Goal: Find specific page/section: Find specific page/section

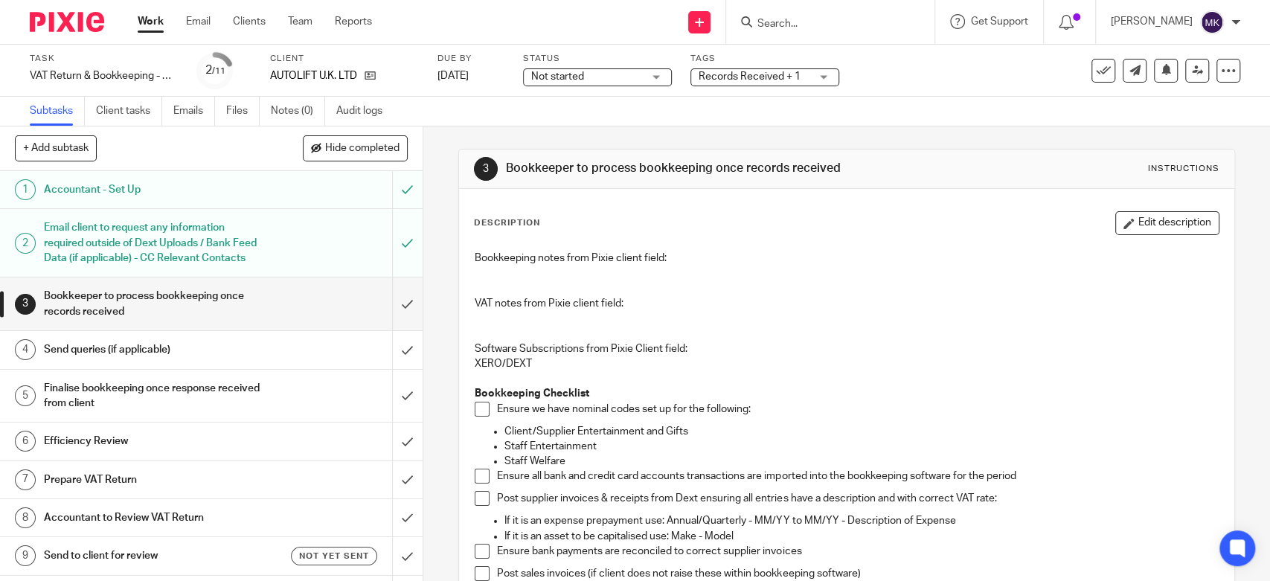
click at [827, 18] on input "Search" at bounding box center [823, 24] width 134 height 13
click at [827, 18] on input "9683" at bounding box center [823, 24] width 134 height 13
type input "9683"
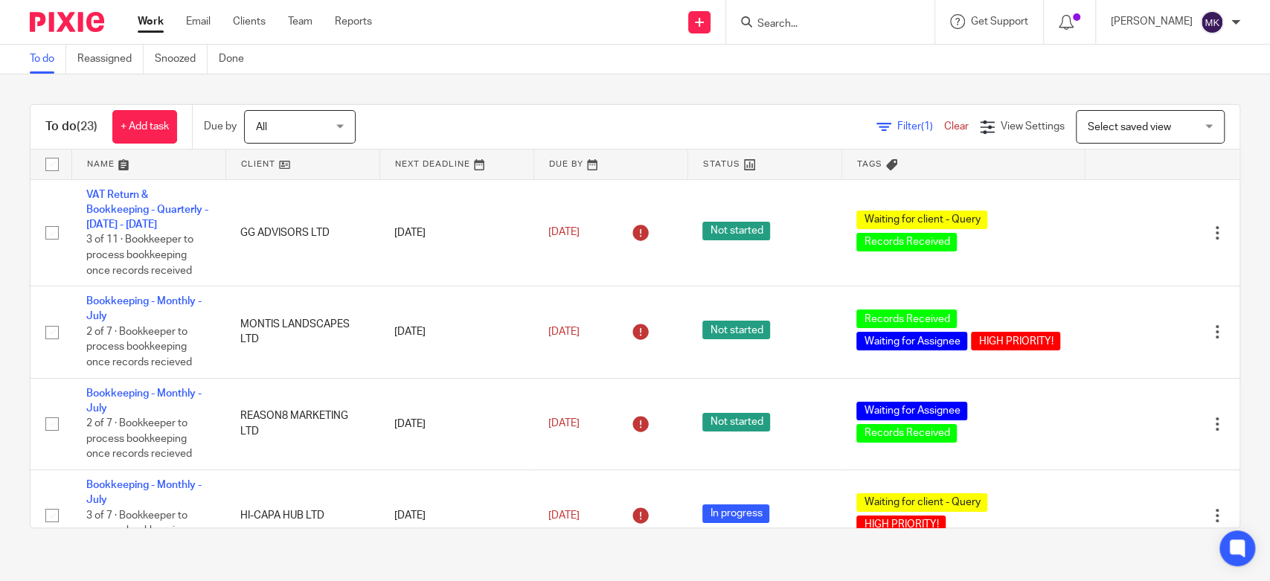
scroll to position [1142, 0]
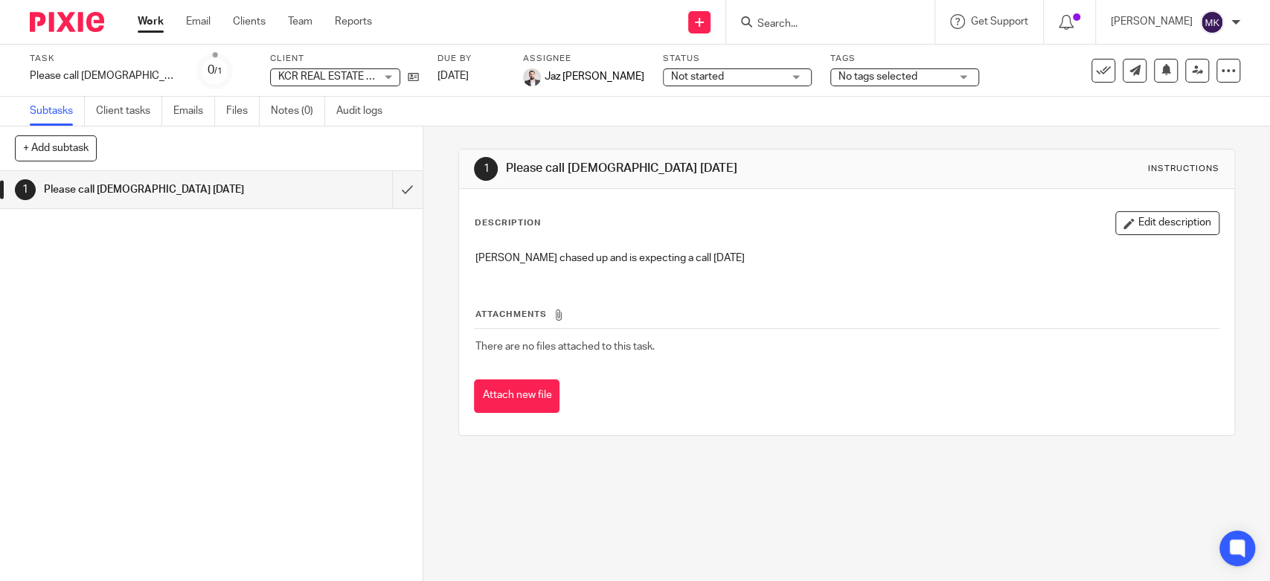
click at [138, 14] on link "Work" at bounding box center [151, 21] width 26 height 15
